Goal: Obtain resource: Obtain resource

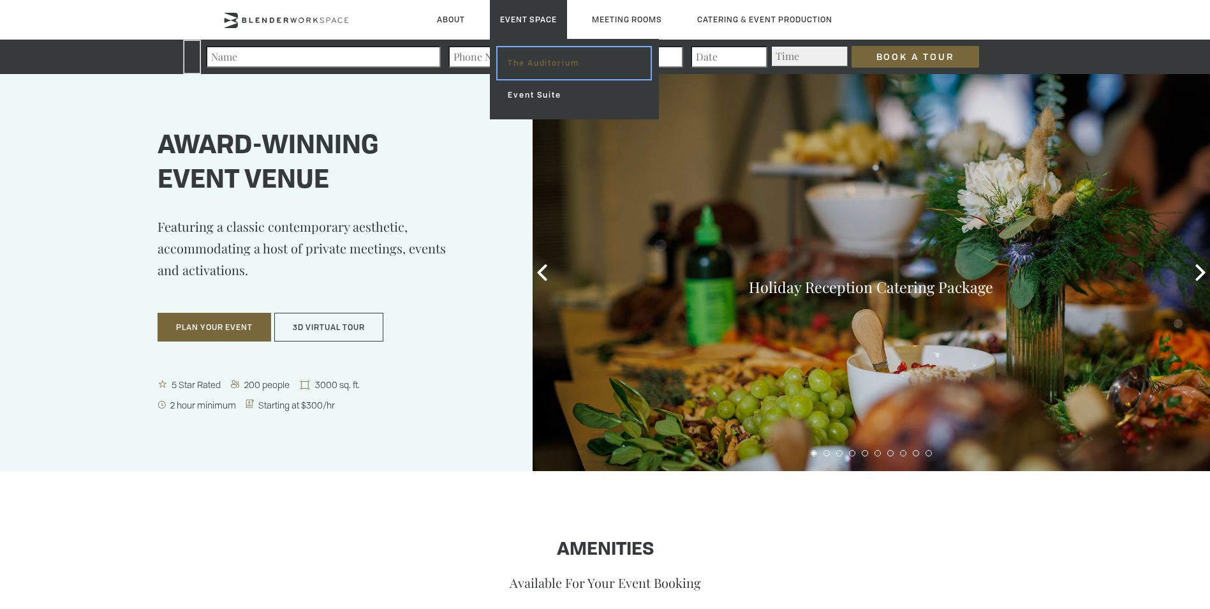
click at [512, 63] on link "The Auditorium" at bounding box center [574, 63] width 152 height 32
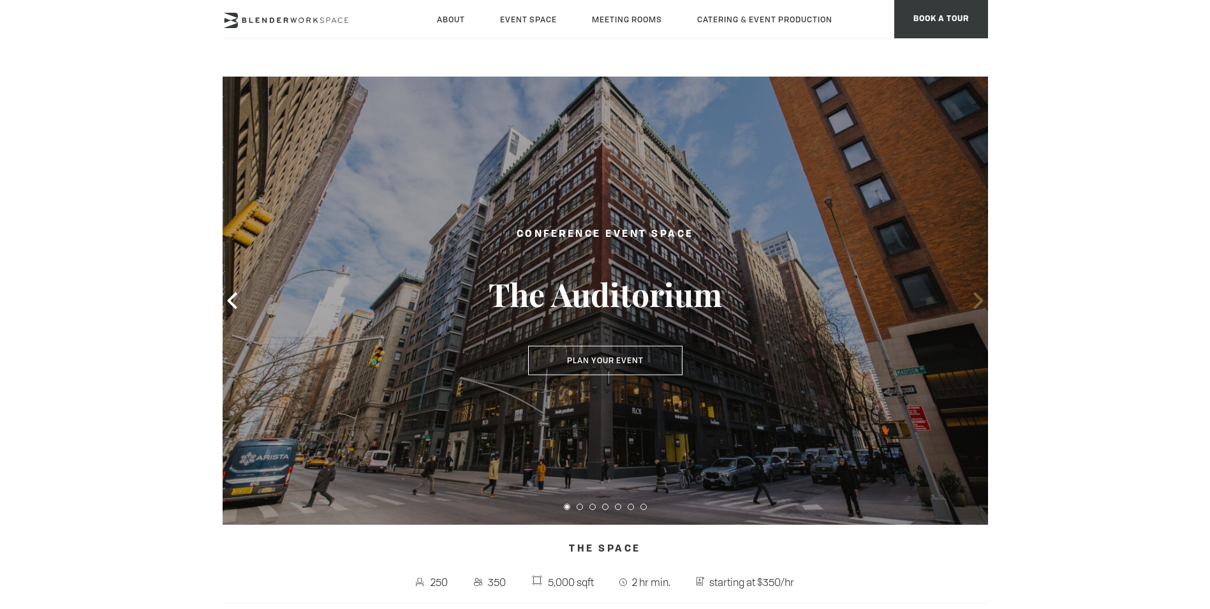
click at [974, 303] on icon at bounding box center [978, 300] width 17 height 17
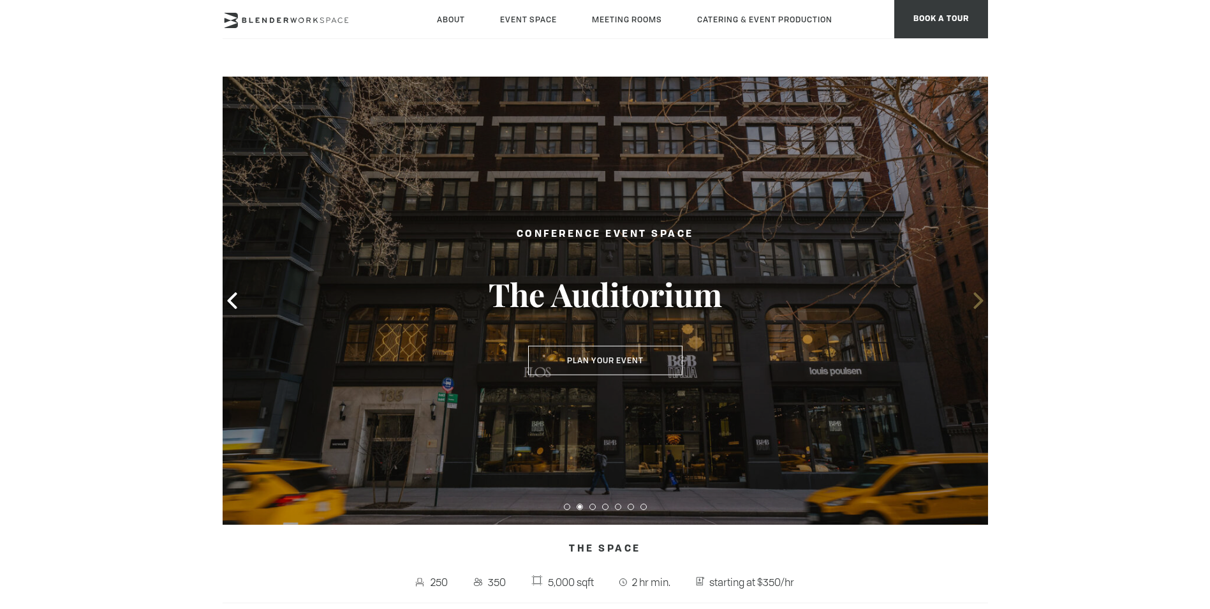
click at [975, 303] on icon at bounding box center [978, 300] width 17 height 17
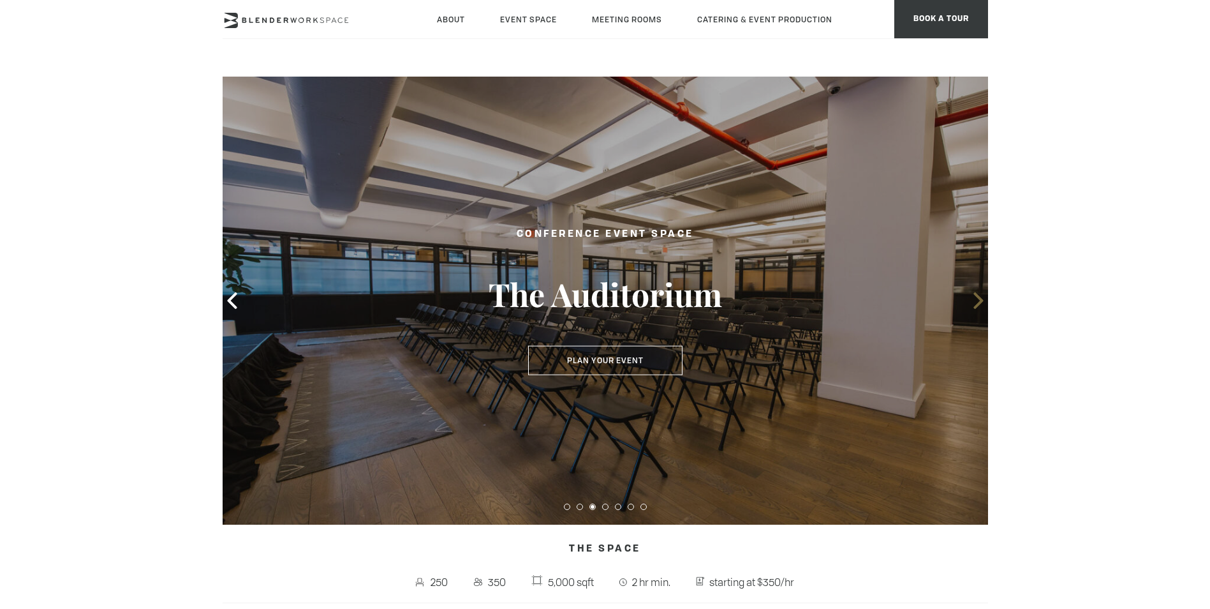
click at [975, 303] on icon at bounding box center [978, 300] width 17 height 17
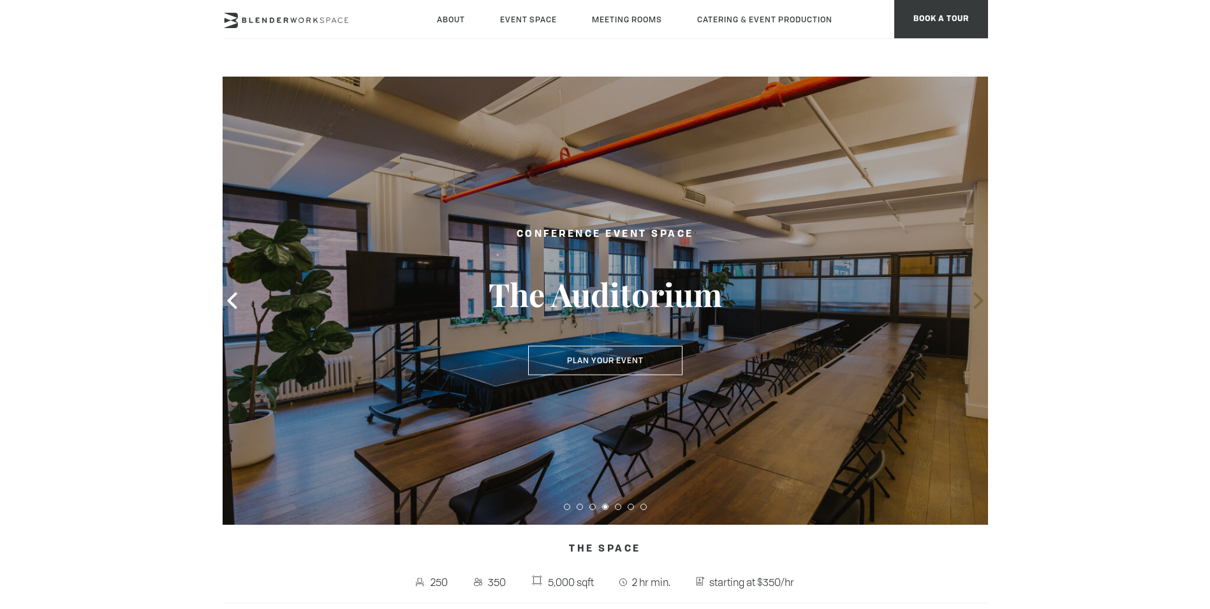
click at [975, 303] on icon at bounding box center [978, 300] width 17 height 17
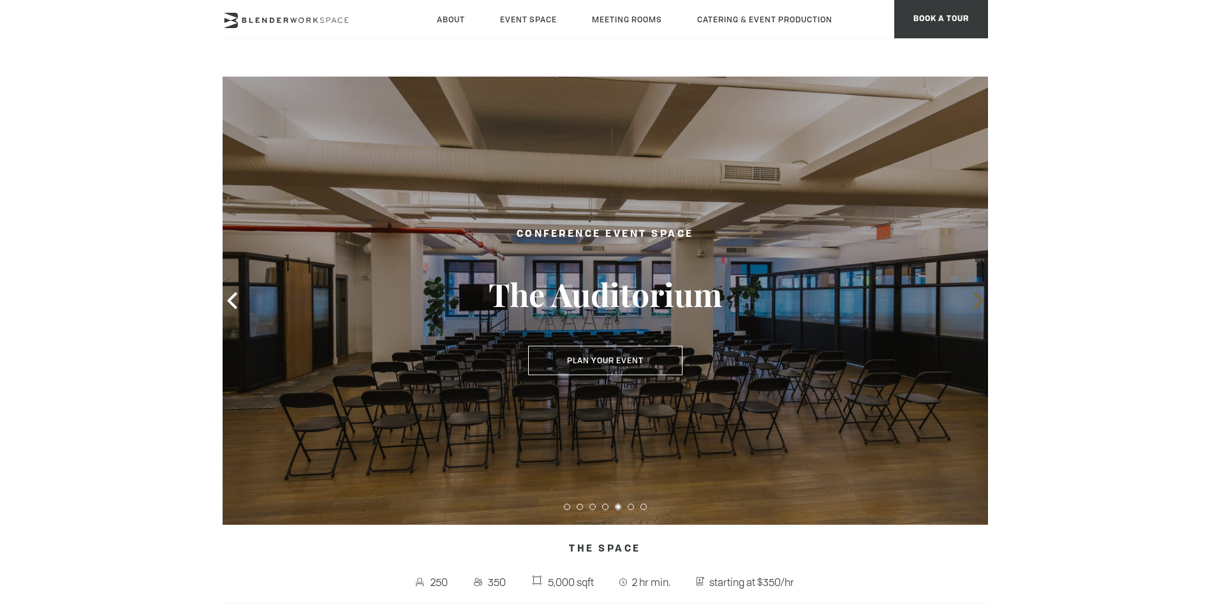
click at [975, 303] on icon at bounding box center [978, 300] width 17 height 17
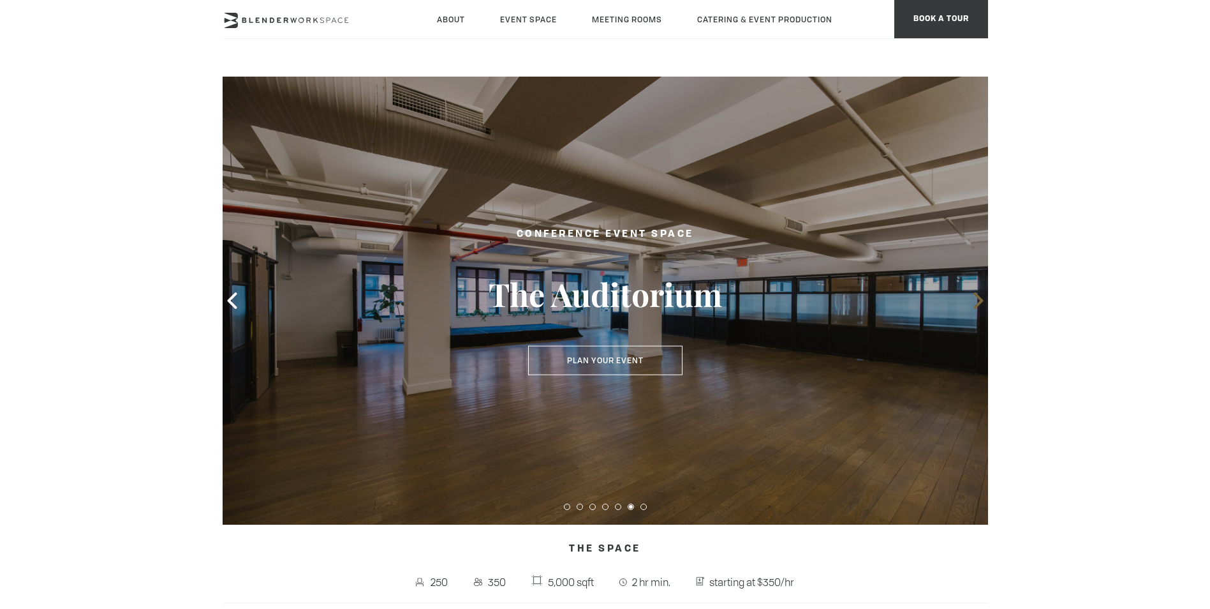
click at [975, 303] on icon at bounding box center [978, 300] width 17 height 17
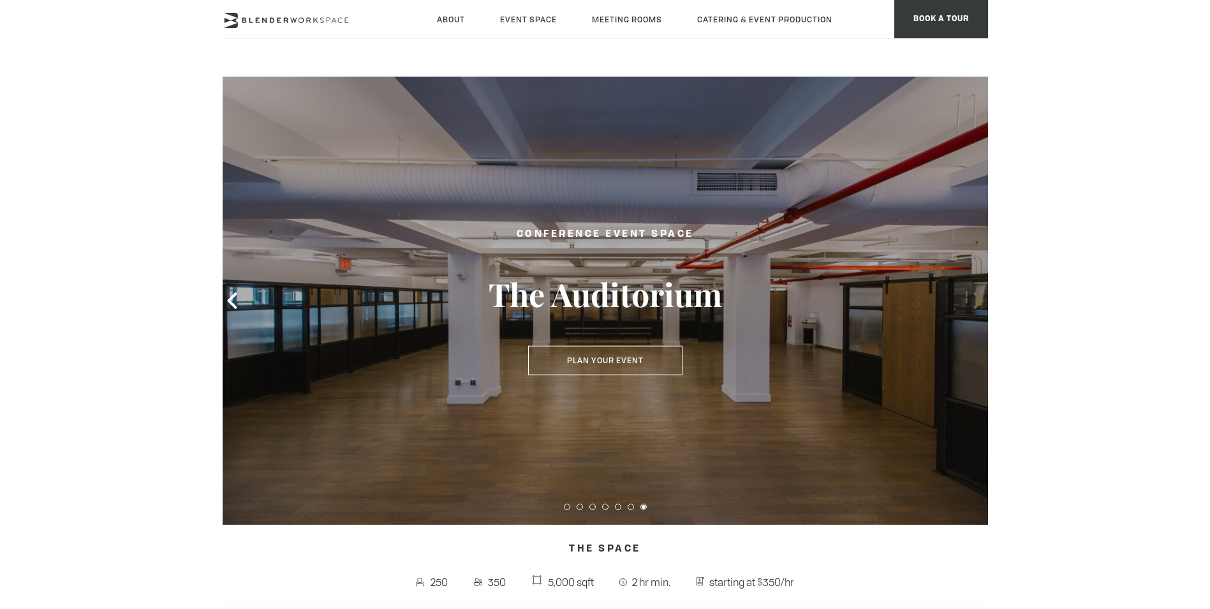
click at [975, 304] on icon at bounding box center [978, 300] width 17 height 17
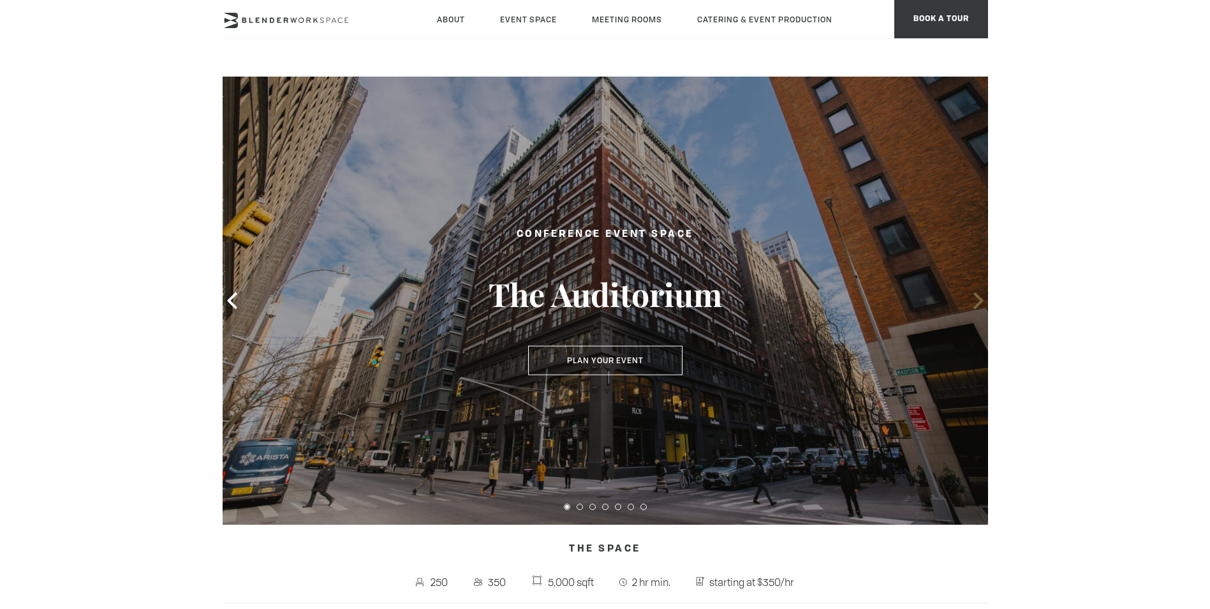
click at [975, 304] on icon at bounding box center [978, 300] width 17 height 17
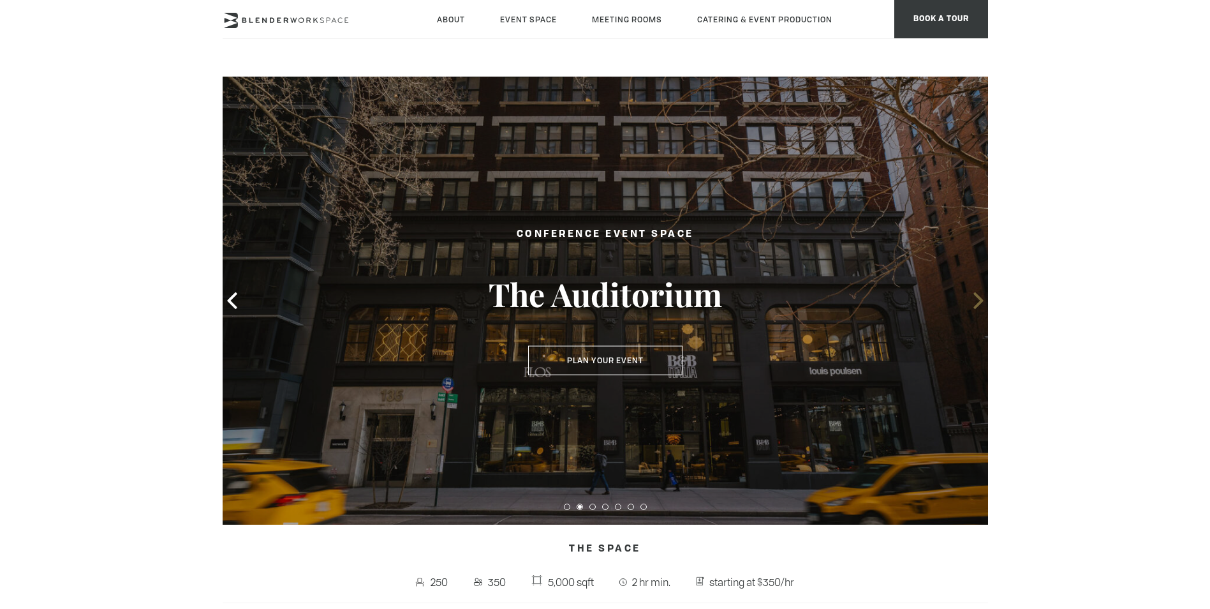
click at [975, 304] on icon at bounding box center [978, 300] width 17 height 17
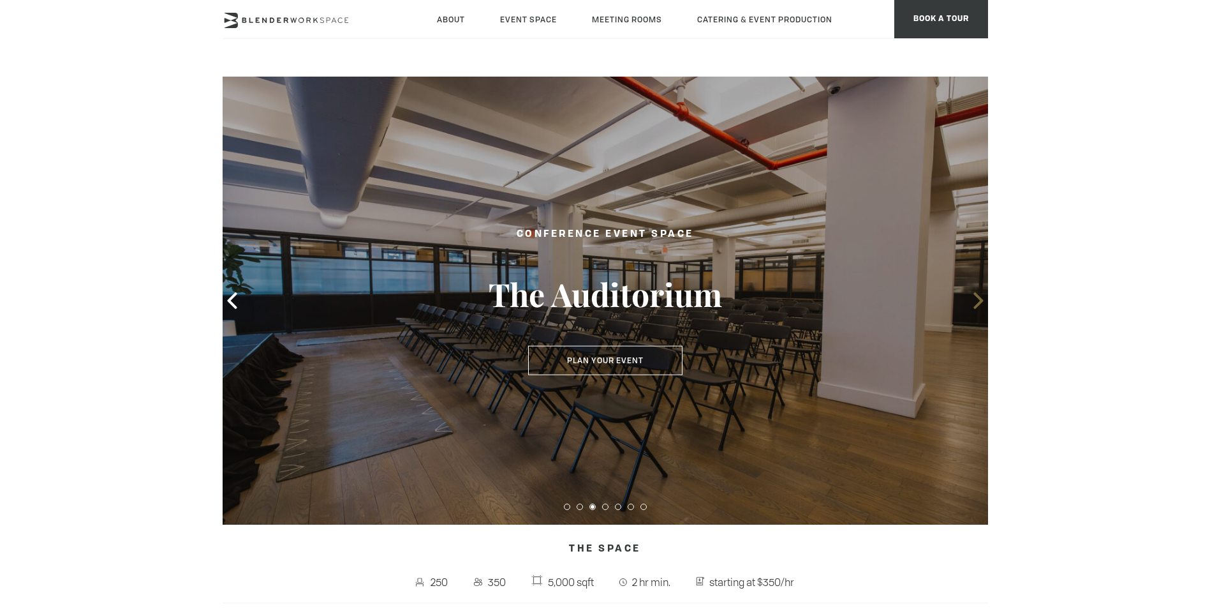
click at [978, 304] on icon at bounding box center [978, 300] width 10 height 17
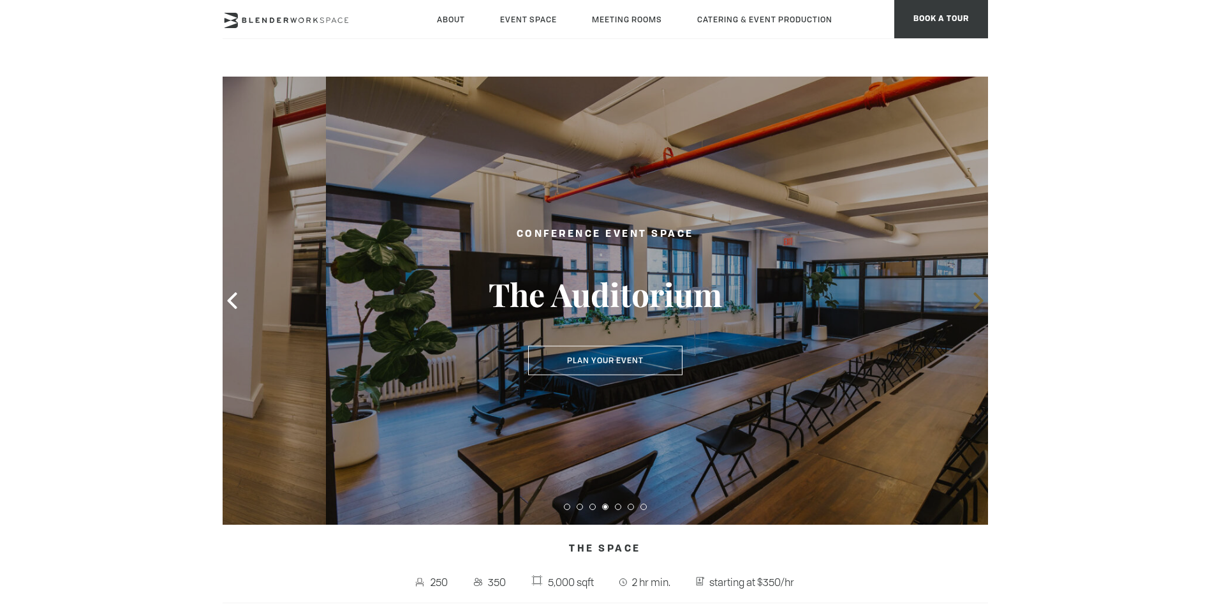
click at [978, 304] on icon at bounding box center [978, 300] width 10 height 17
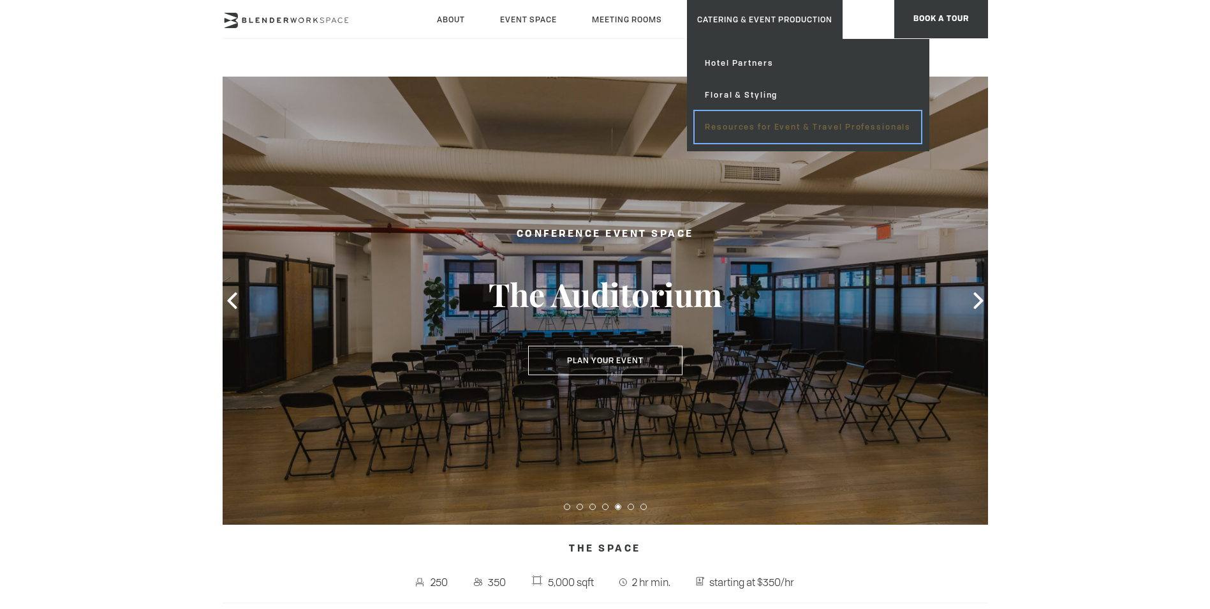
click at [747, 122] on link "Resources for Event & Travel Professionals" at bounding box center [808, 127] width 226 height 32
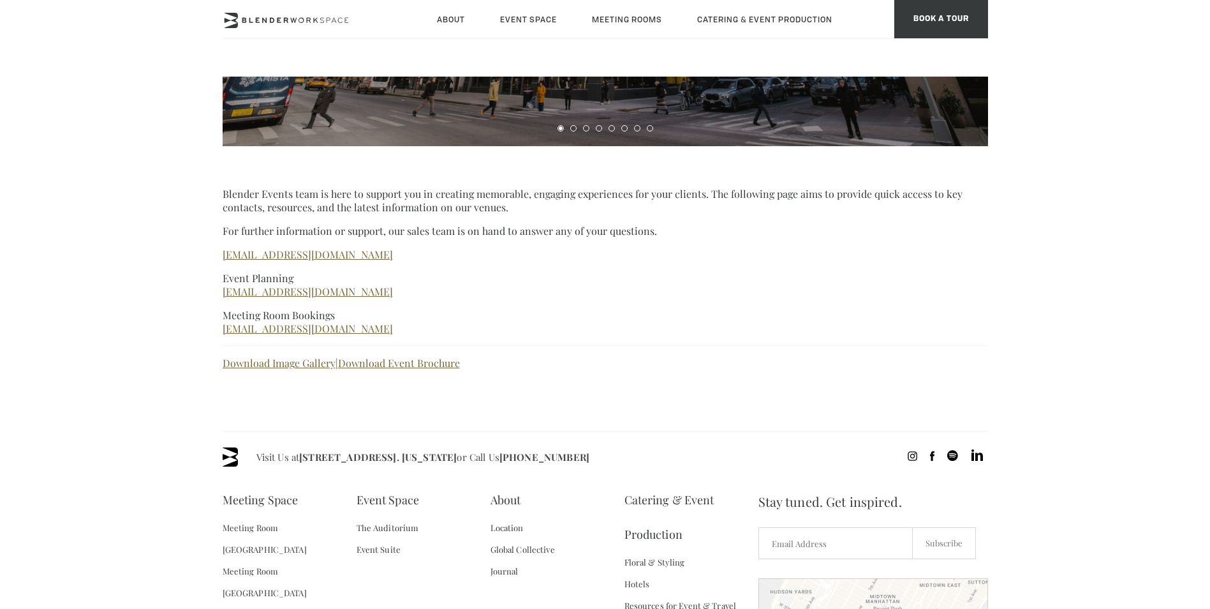
scroll to position [383, 0]
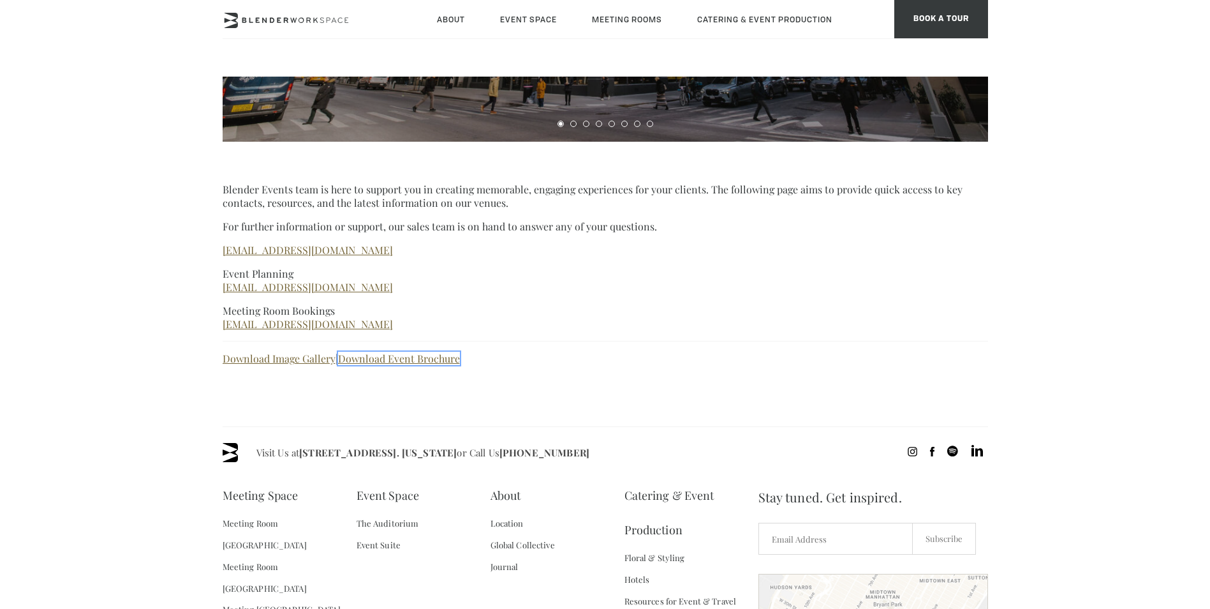
click at [382, 357] on link "Download Event Brochure" at bounding box center [399, 357] width 122 height 13
click at [265, 284] on link "[EMAIL_ADDRESS][DOMAIN_NAME]" at bounding box center [308, 286] width 170 height 13
click at [382, 543] on link "Event Suite" at bounding box center [379, 545] width 44 height 22
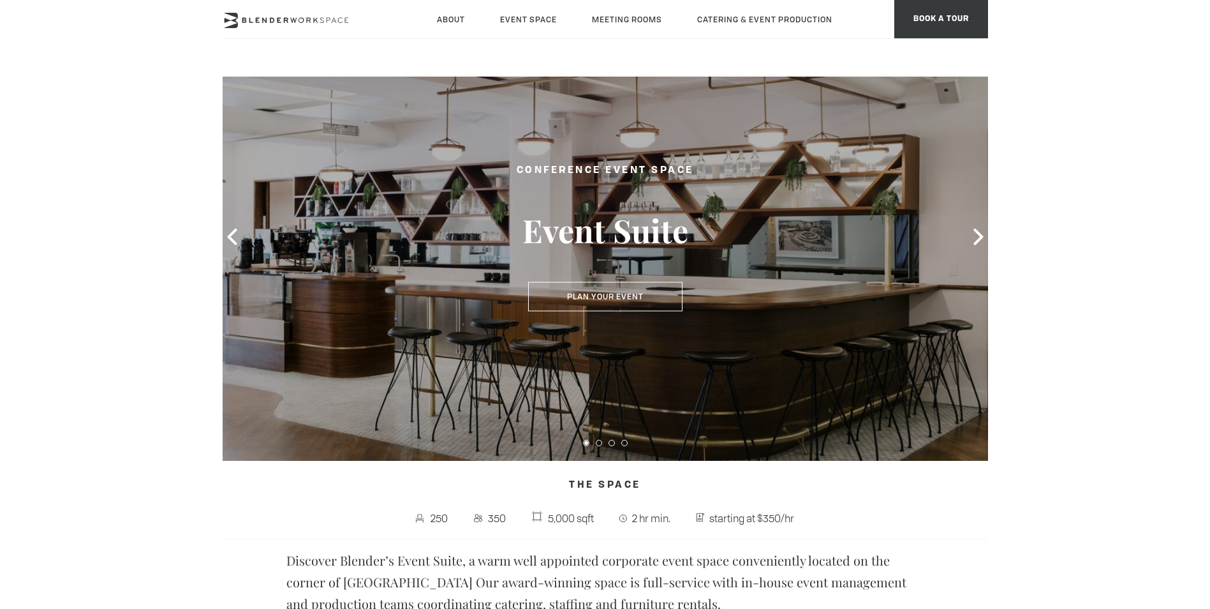
scroll to position [128, 0]
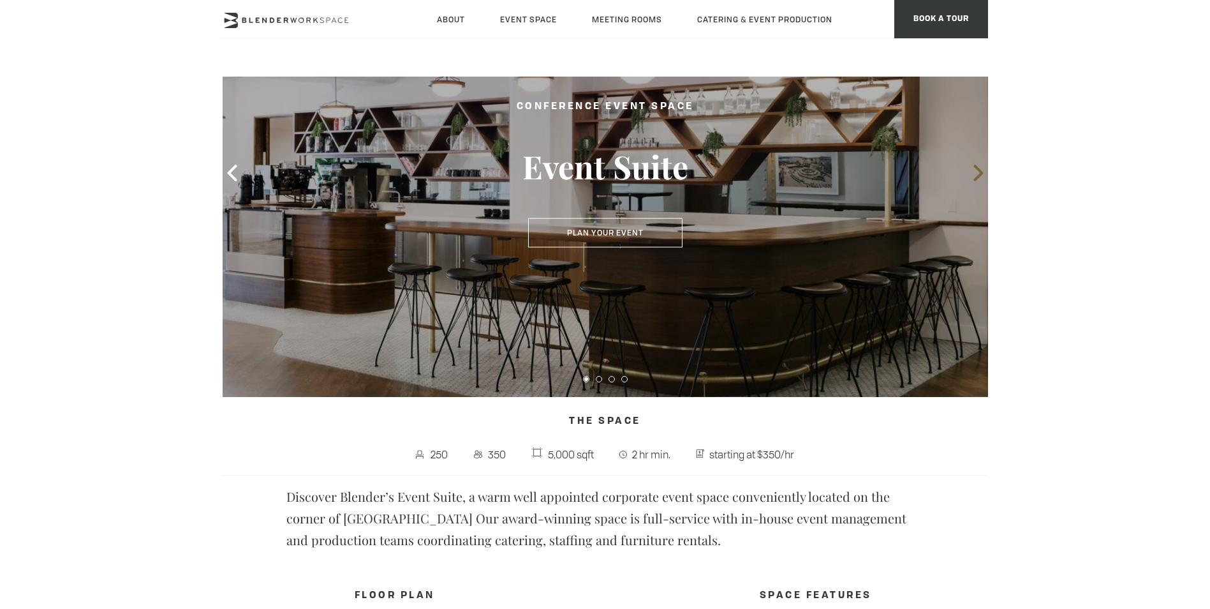
click at [977, 177] on icon at bounding box center [978, 173] width 10 height 17
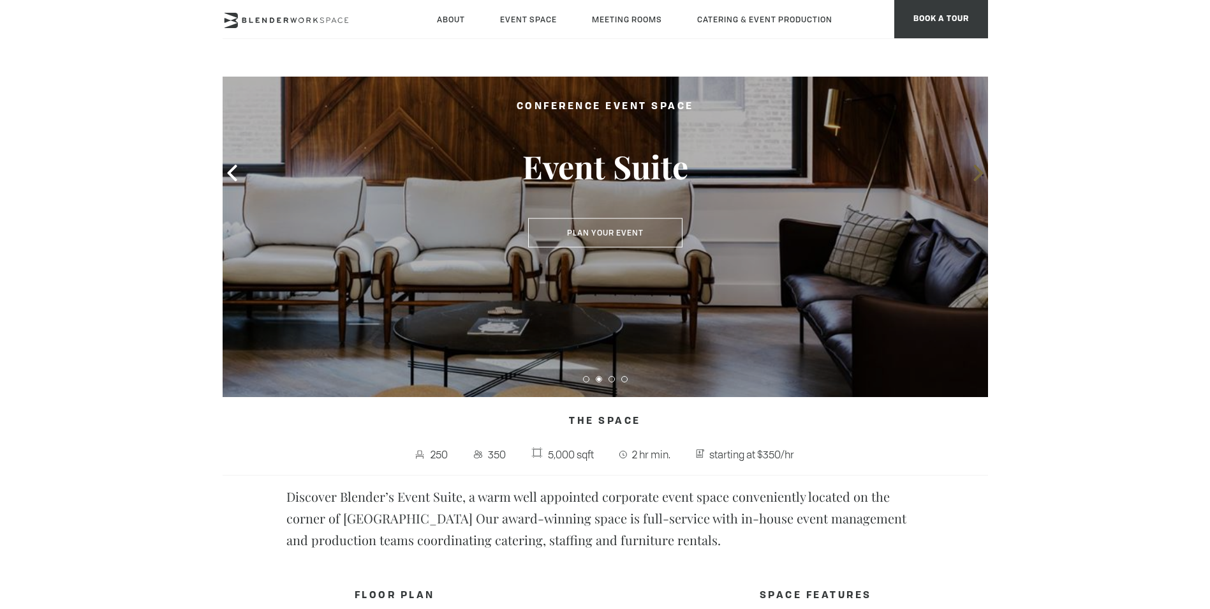
click at [977, 177] on icon at bounding box center [978, 173] width 10 height 17
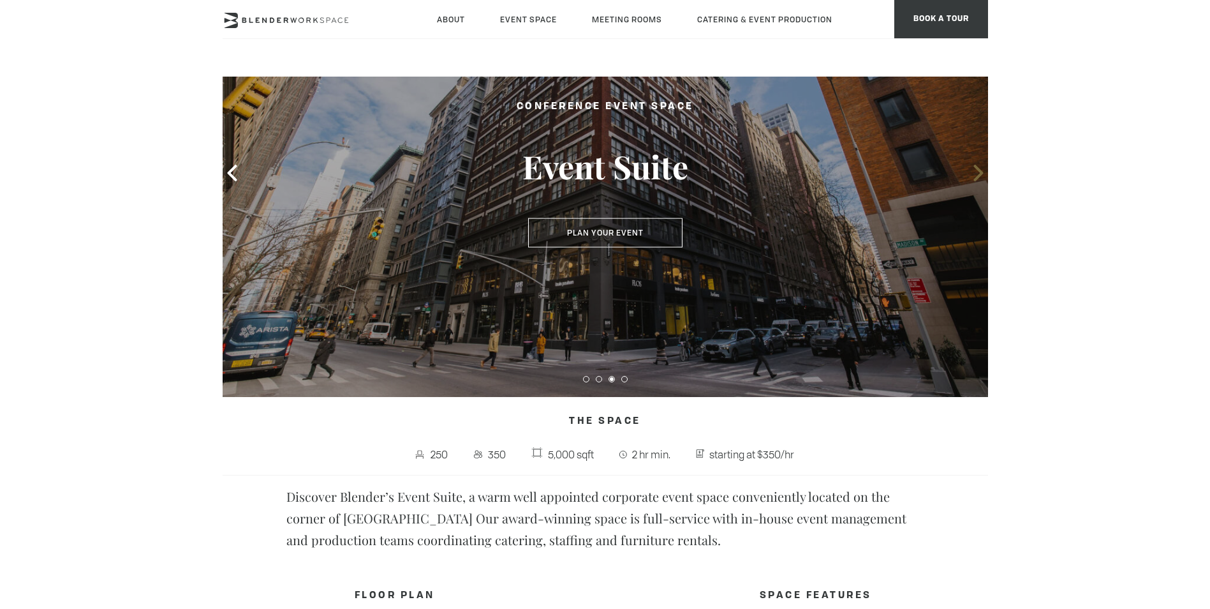
click at [977, 177] on icon at bounding box center [978, 173] width 10 height 17
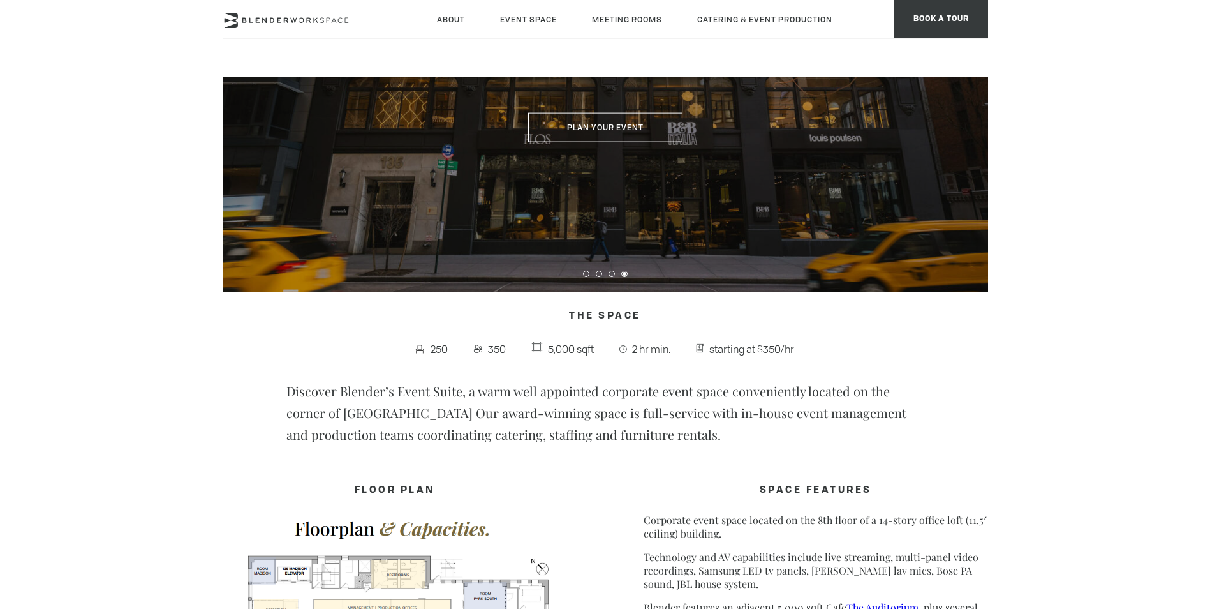
scroll to position [0, 0]
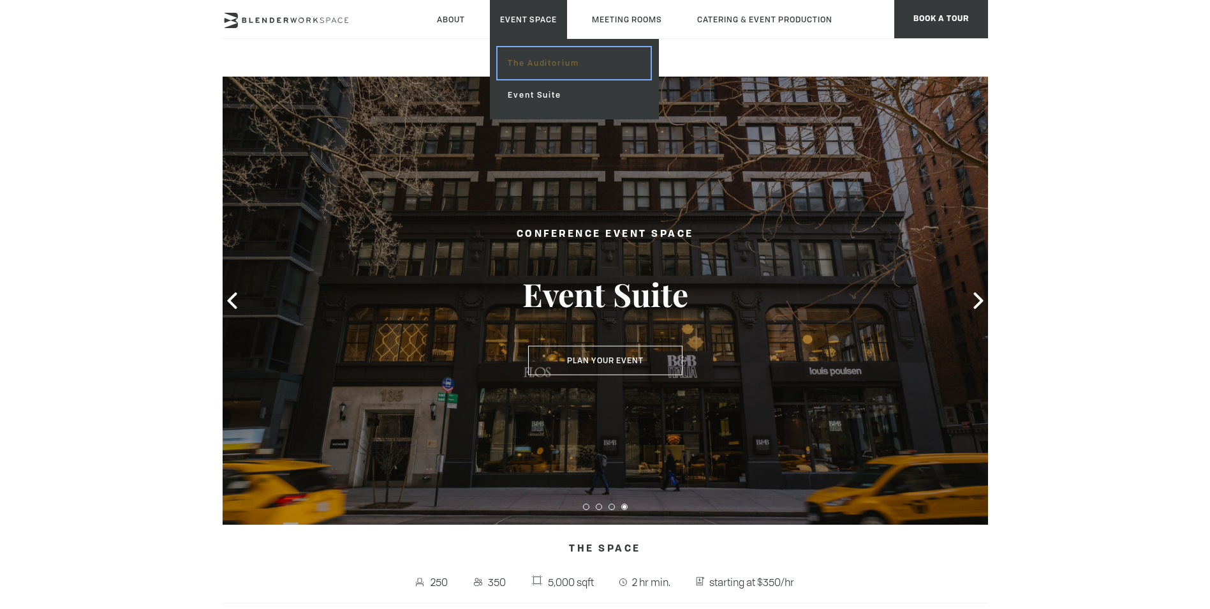
click at [531, 63] on link "The Auditorium" at bounding box center [574, 63] width 152 height 32
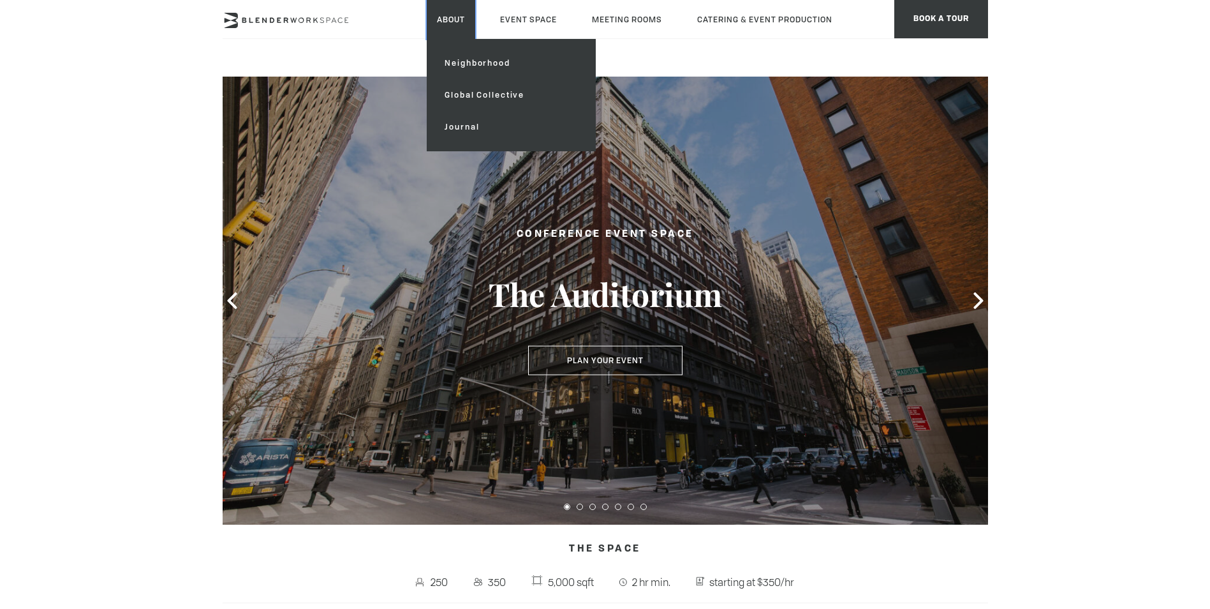
click at [442, 20] on link "About" at bounding box center [451, 19] width 48 height 39
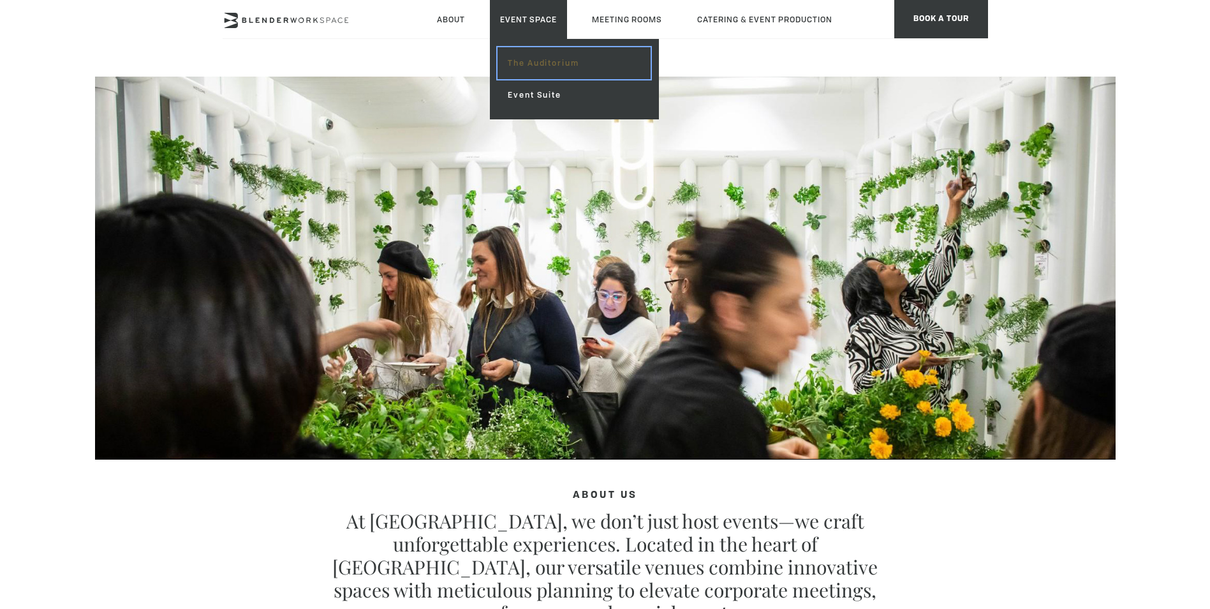
click at [531, 59] on link "The Auditorium" at bounding box center [574, 63] width 152 height 32
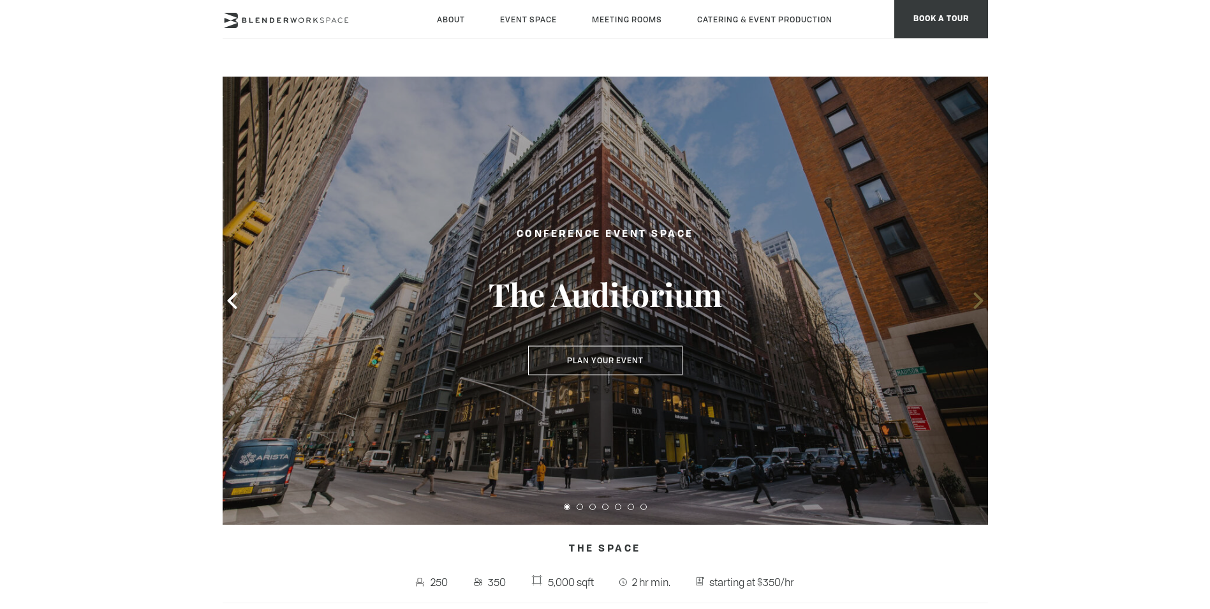
click at [979, 292] on span at bounding box center [978, 300] width 19 height 19
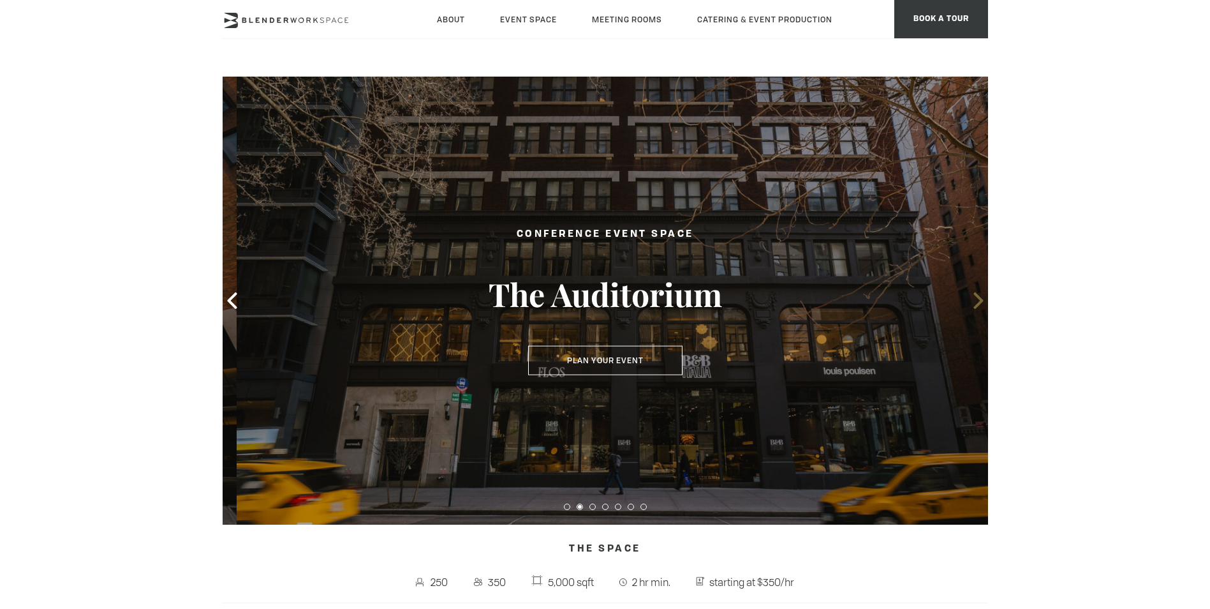
click at [979, 292] on span at bounding box center [978, 300] width 19 height 19
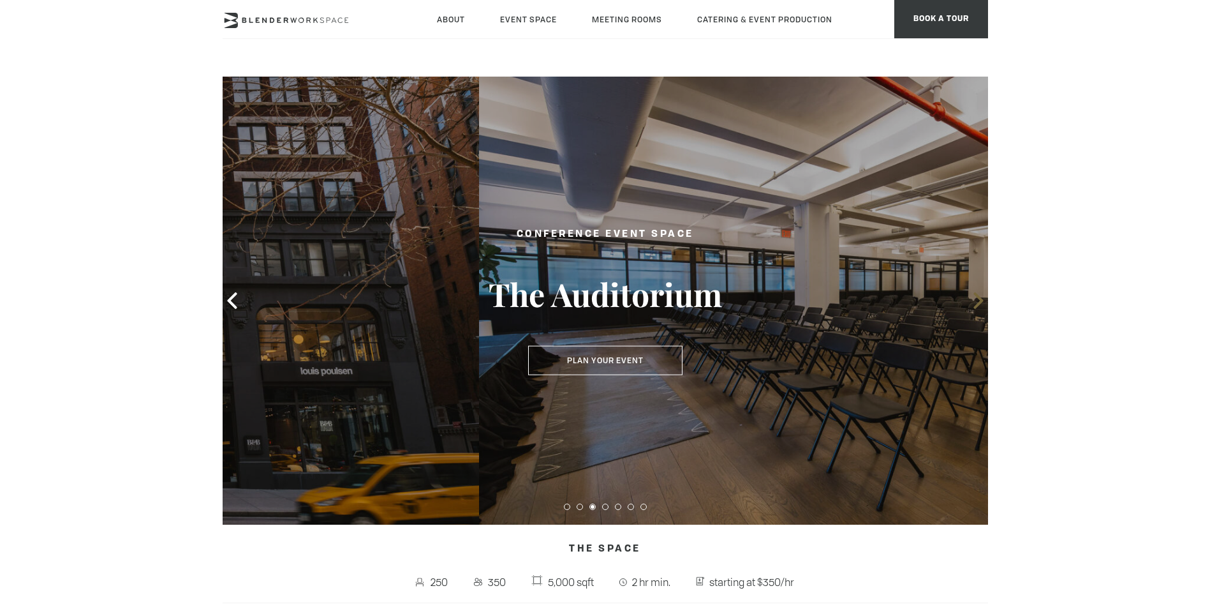
click at [979, 292] on span at bounding box center [978, 300] width 19 height 19
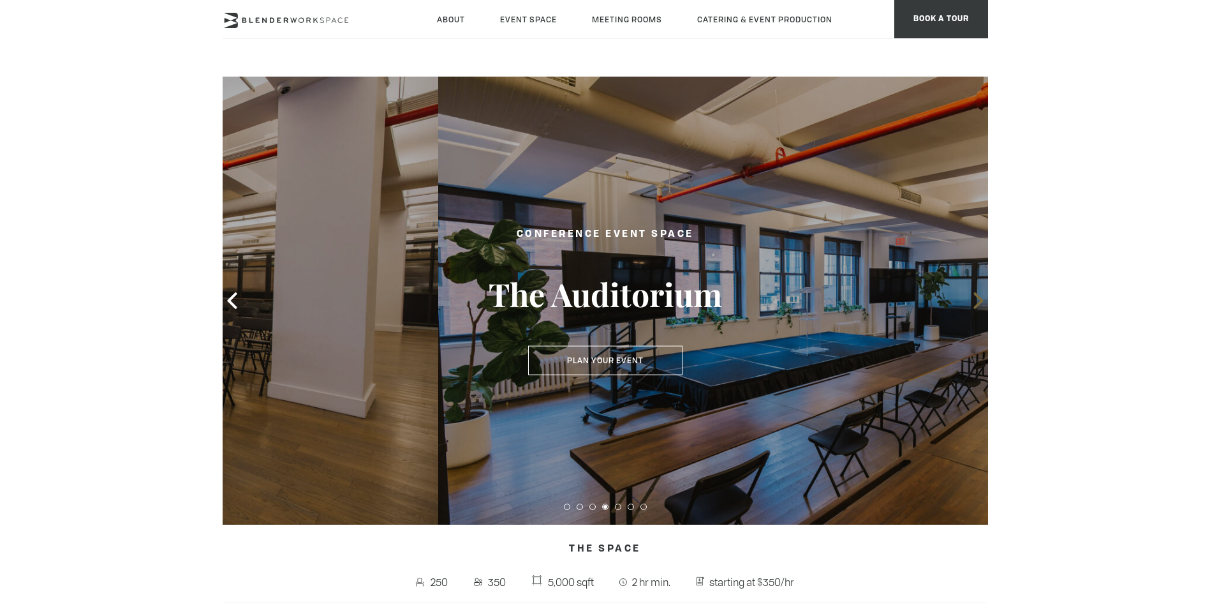
click at [979, 292] on span at bounding box center [978, 300] width 19 height 19
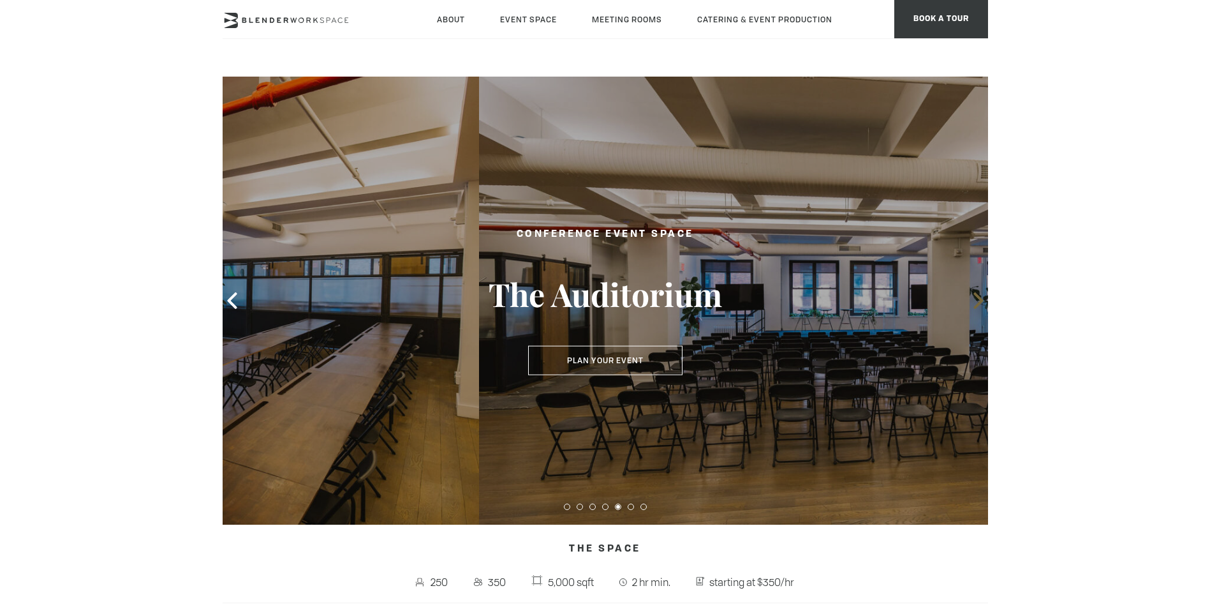
click at [979, 292] on span at bounding box center [978, 300] width 19 height 19
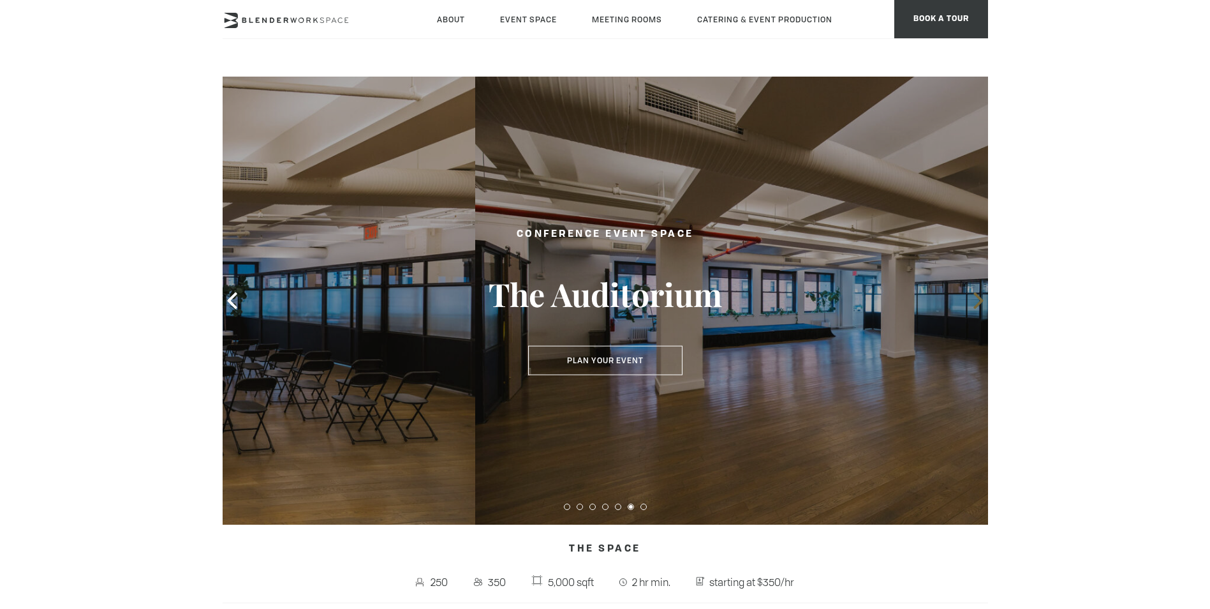
click at [979, 292] on span at bounding box center [978, 300] width 19 height 19
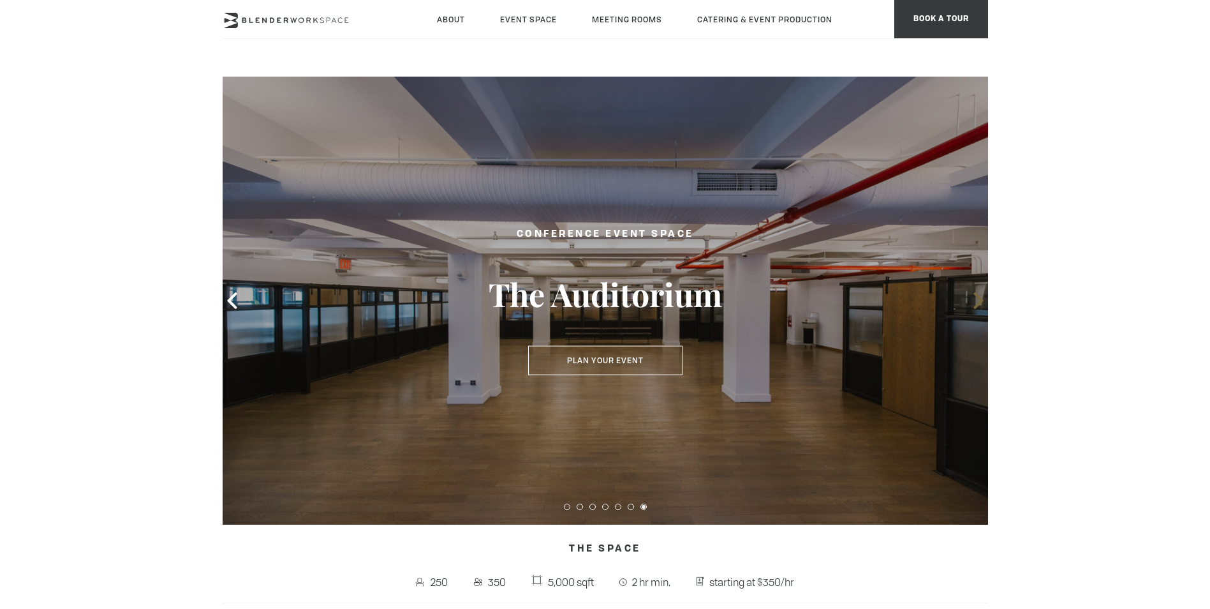
click at [979, 292] on span at bounding box center [978, 300] width 19 height 19
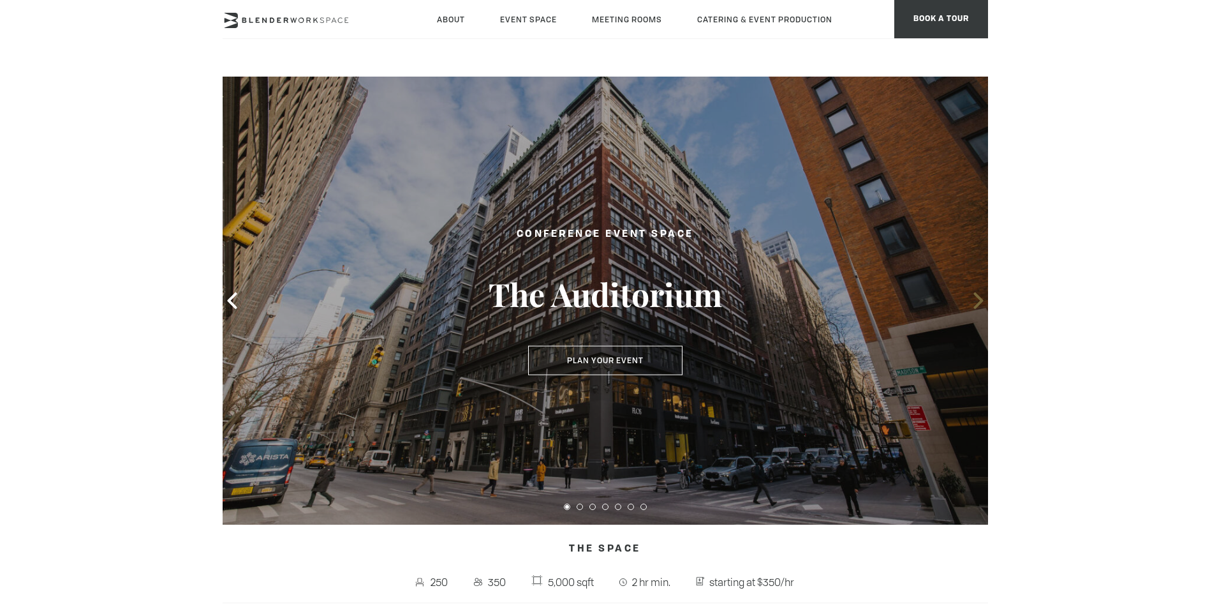
click at [979, 292] on span at bounding box center [978, 300] width 19 height 19
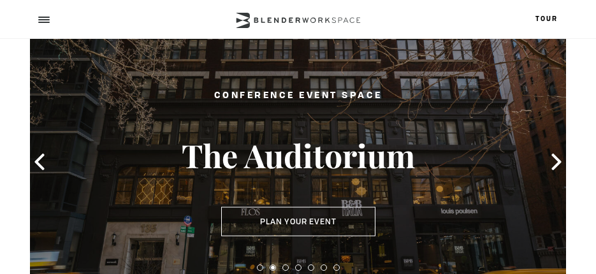
click at [73, 22] on div at bounding box center [298, 19] width 596 height 38
